Goal: Task Accomplishment & Management: Complete application form

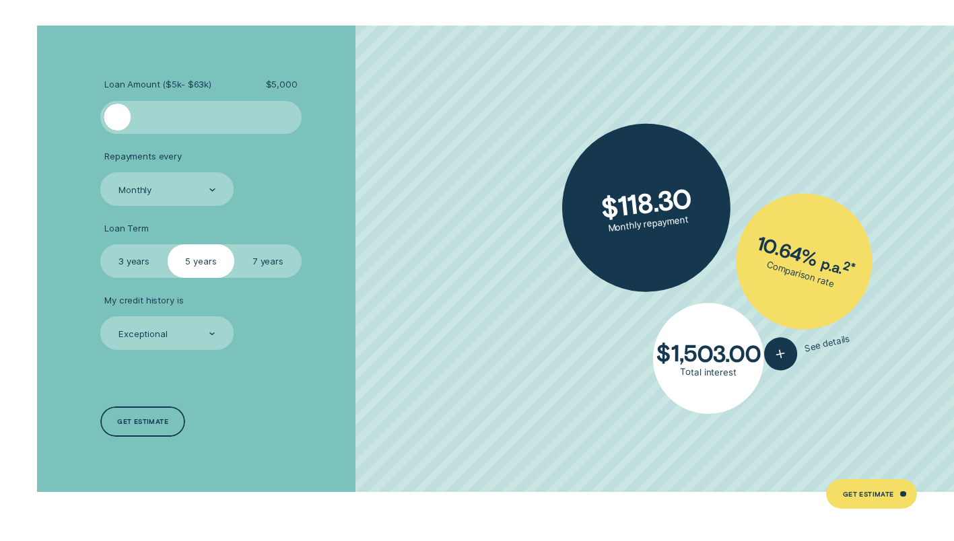
scroll to position [2432, 0]
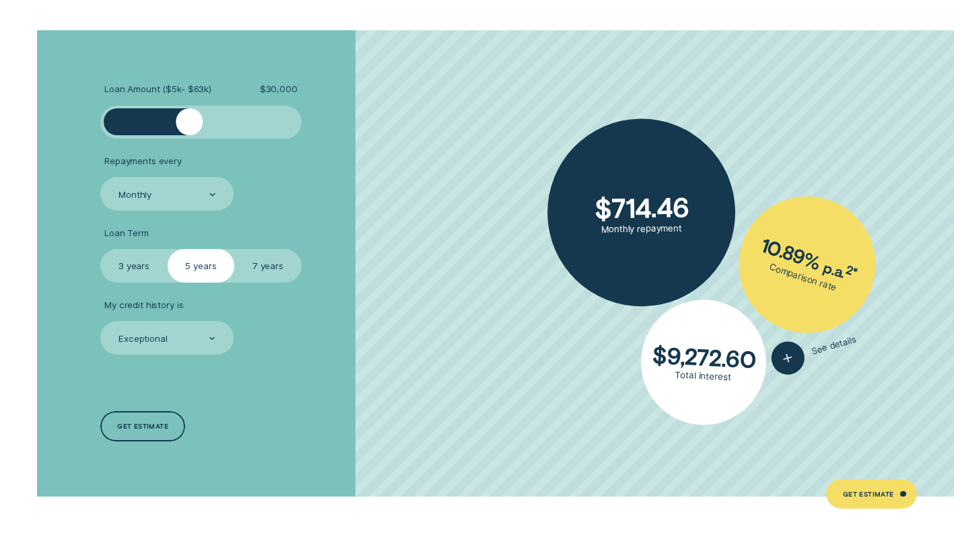
drag, startPoint x: 124, startPoint y: 127, endPoint x: 191, endPoint y: 143, distance: 68.6
click at [191, 143] on ul "Loan Amount ( $5k - $63k ) $ 30,000 Repayments every Monthly Loan Term Select L…" at bounding box center [253, 219] width 307 height 271
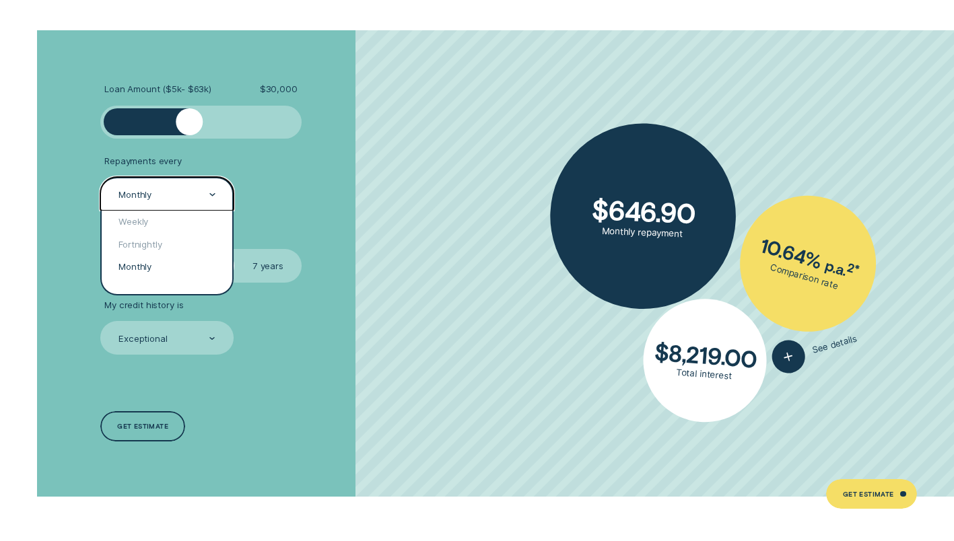
click at [178, 196] on div "Monthly" at bounding box center [166, 195] width 98 height 13
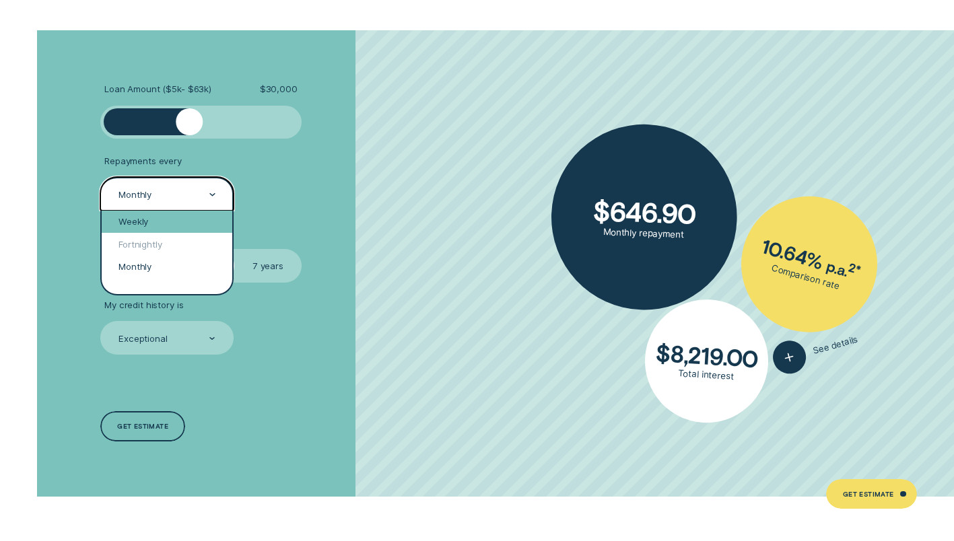
click at [175, 222] on div "Weekly" at bounding box center [167, 222] width 131 height 22
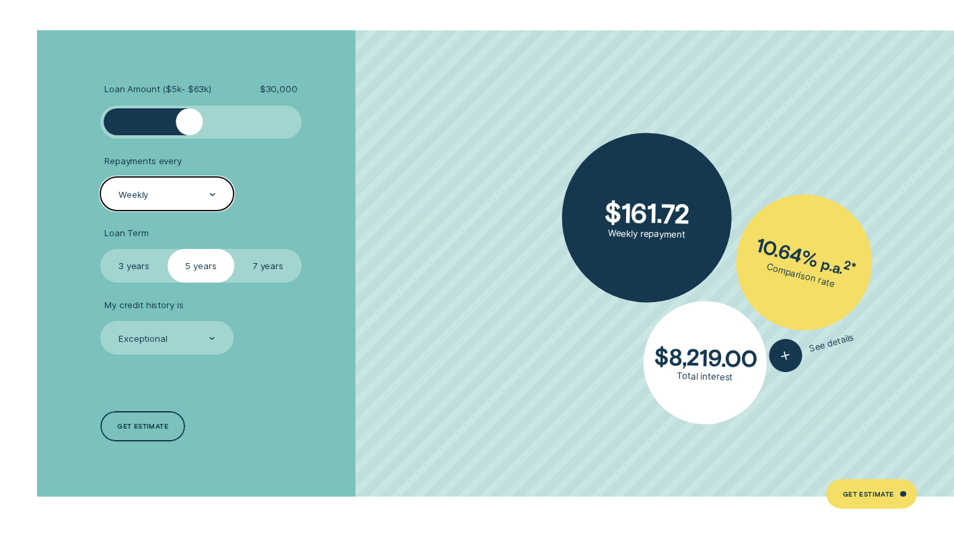
click at [258, 268] on label "7 years" at bounding box center [267, 266] width 67 height 34
click at [234, 249] on input "7 years" at bounding box center [234, 249] width 0 height 0
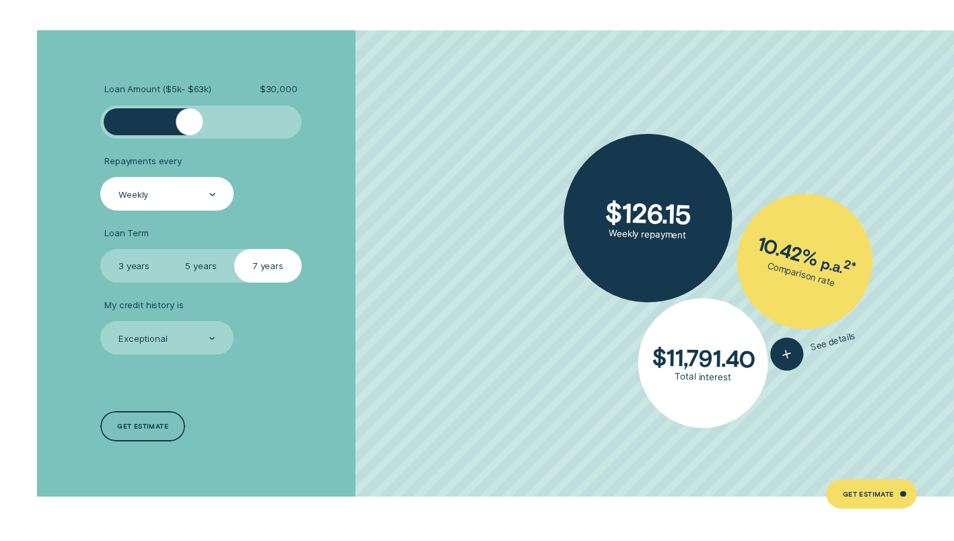
click at [201, 249] on label "5 years" at bounding box center [201, 266] width 67 height 34
click at [168, 249] on input "5 years" at bounding box center [168, 249] width 0 height 0
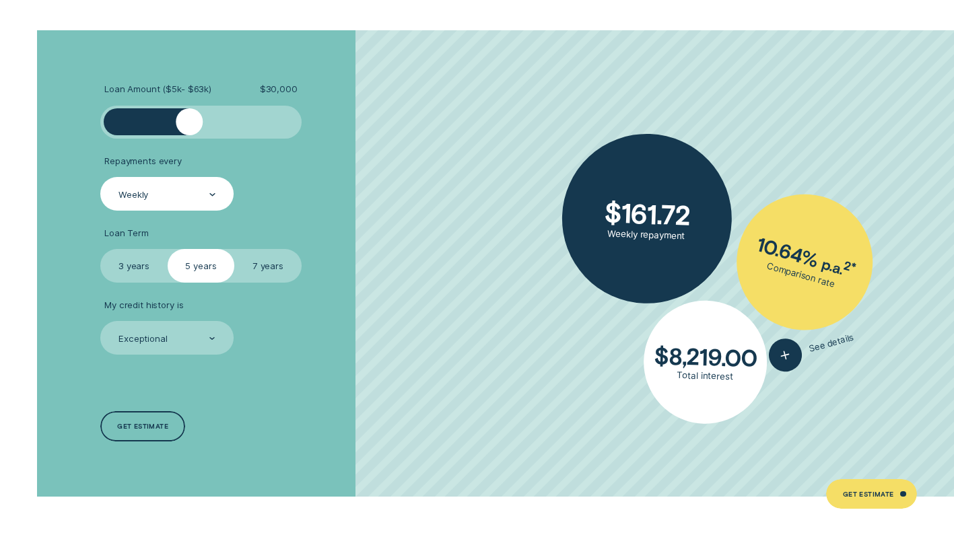
click at [155, 261] on label "3 years" at bounding box center [133, 266] width 67 height 34
click at [100, 249] on input "3 years" at bounding box center [100, 249] width 0 height 0
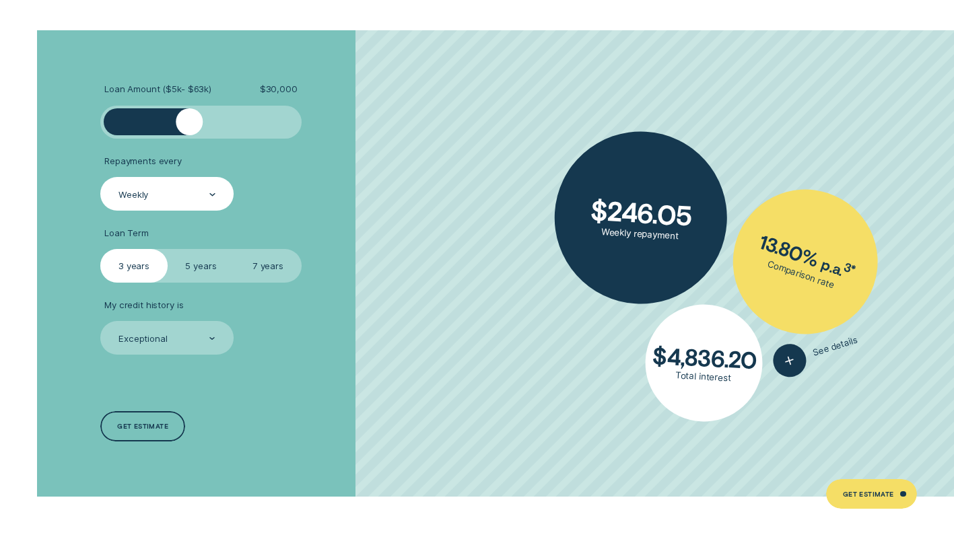
click at [201, 263] on label "5 years" at bounding box center [201, 266] width 67 height 34
click at [168, 249] on input "5 years" at bounding box center [168, 249] width 0 height 0
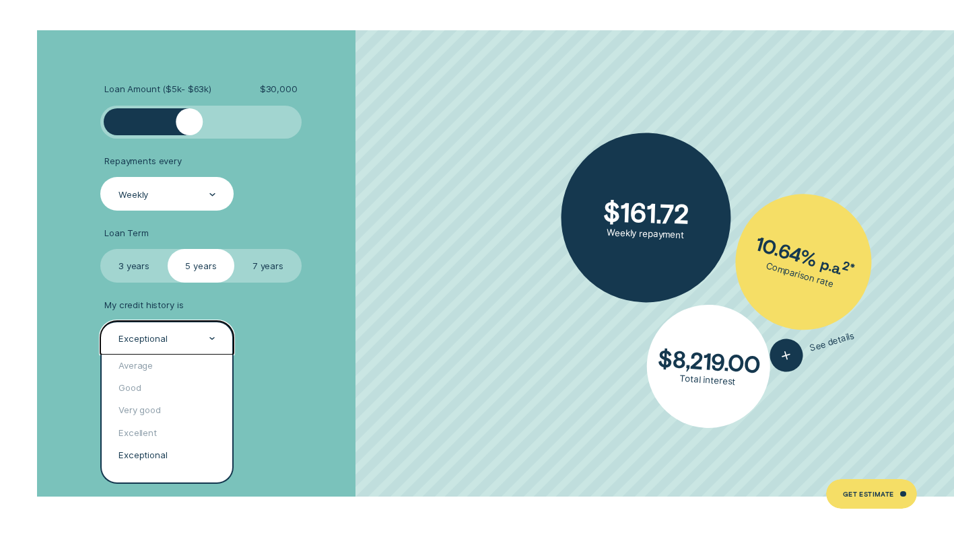
click at [211, 336] on div at bounding box center [212, 339] width 6 height 32
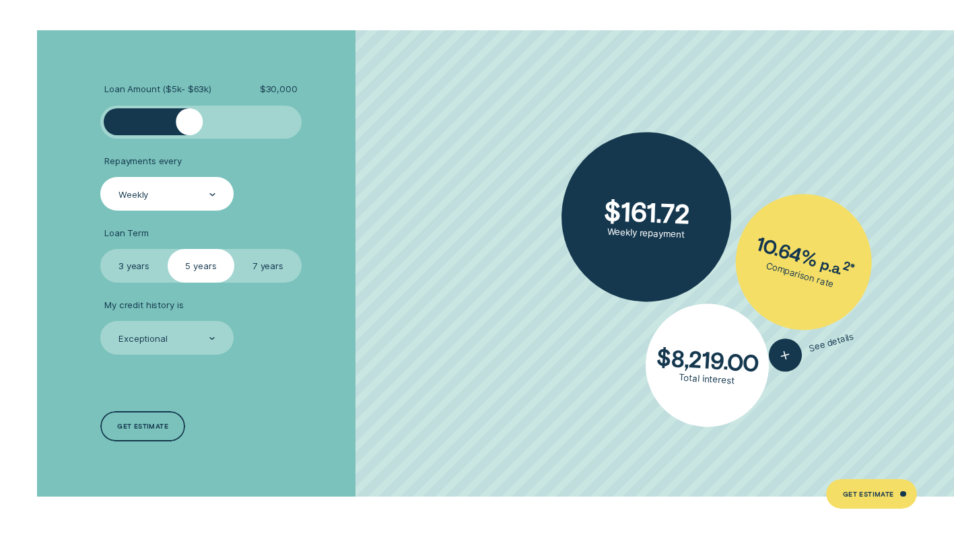
click at [261, 352] on li "My credit history is Exceptional" at bounding box center [253, 327] width 307 height 55
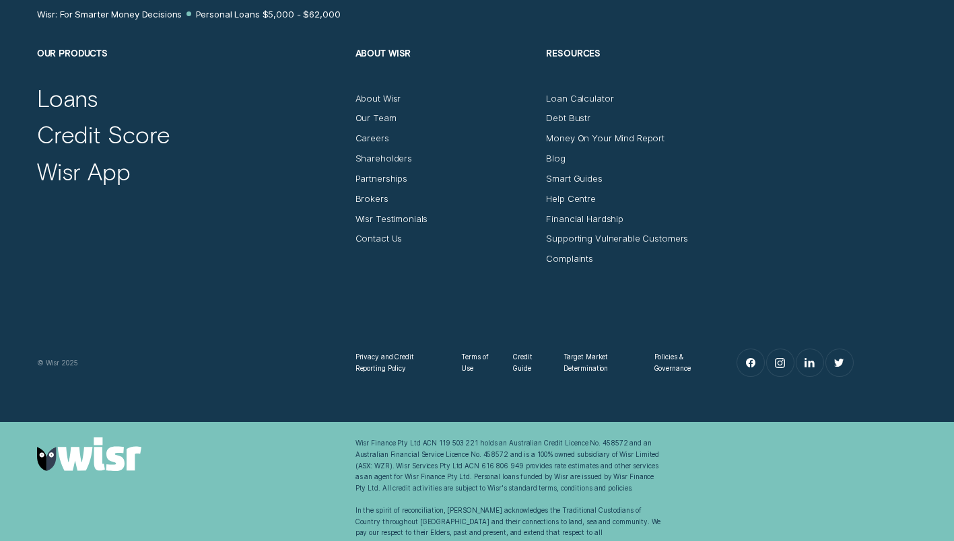
scroll to position [0, 0]
